Goal: Check status: Check status

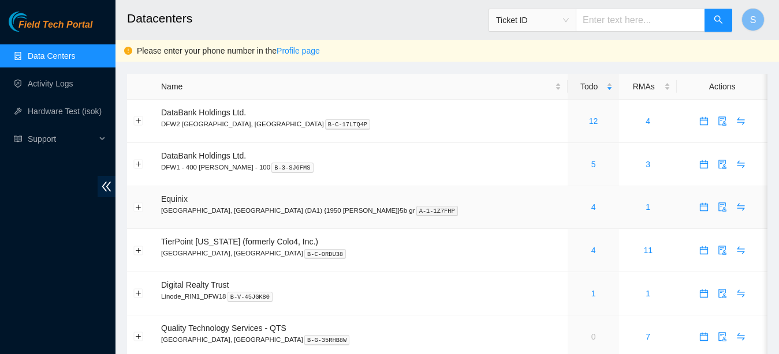
click at [574, 210] on div "4" at bounding box center [593, 207] width 39 height 13
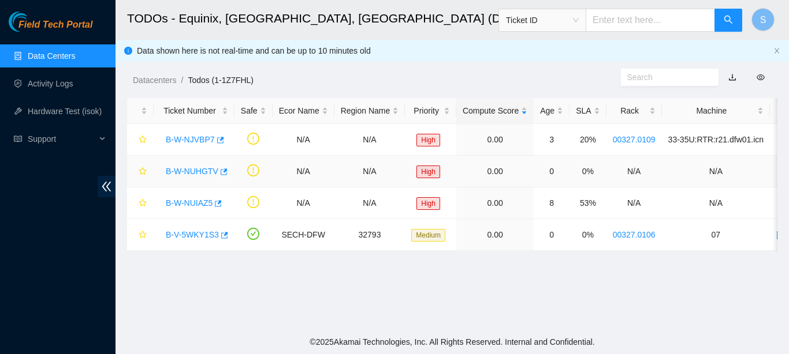
click at [185, 178] on div "B-W-NUHGTV" at bounding box center [194, 171] width 68 height 18
click at [185, 174] on link "B-W-NUHGTV" at bounding box center [192, 171] width 53 height 9
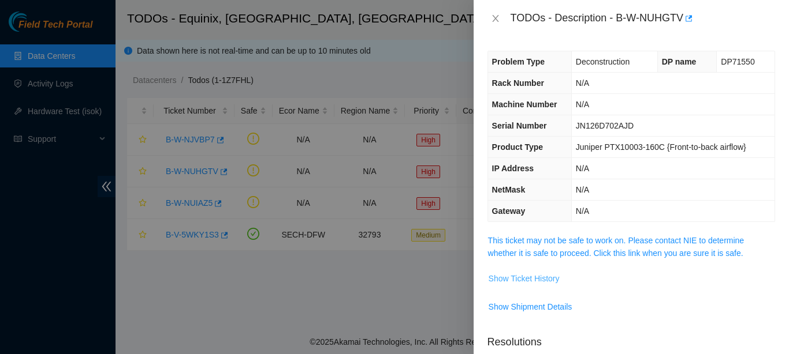
click at [536, 285] on span "Show Ticket History" at bounding box center [523, 278] width 71 height 13
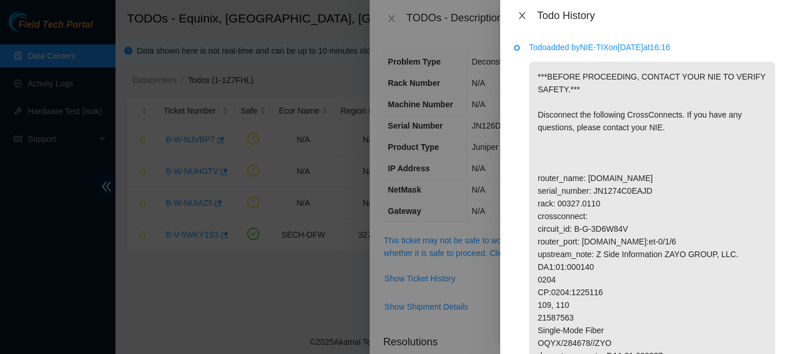
click at [518, 16] on icon "close" at bounding box center [521, 15] width 9 height 9
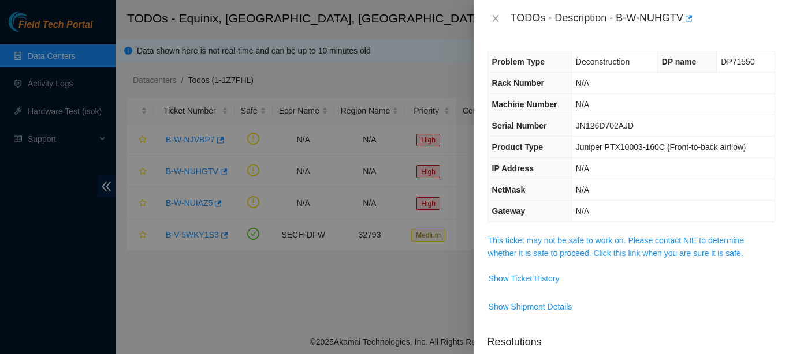
click at [484, 16] on div "TODOs - Description - B-W-NUHGTV" at bounding box center [630, 18] width 315 height 37
click at [494, 17] on icon "close" at bounding box center [495, 18] width 9 height 9
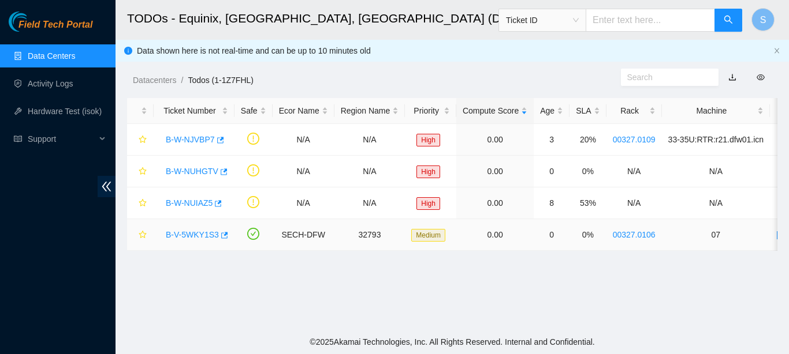
click at [184, 237] on link "B-V-5WKY1S3" at bounding box center [192, 234] width 53 height 9
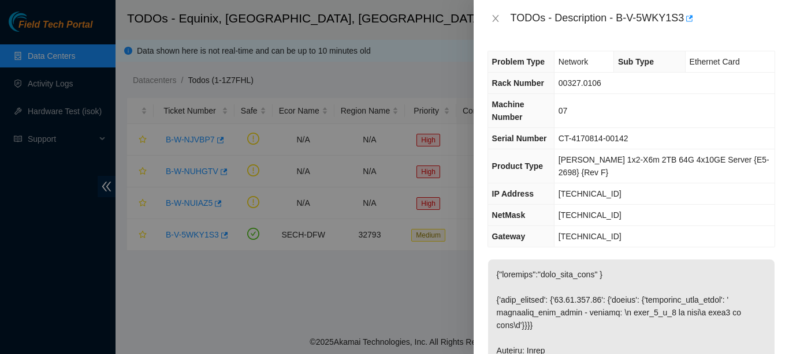
scroll to position [182, 0]
